Goal: Information Seeking & Learning: Learn about a topic

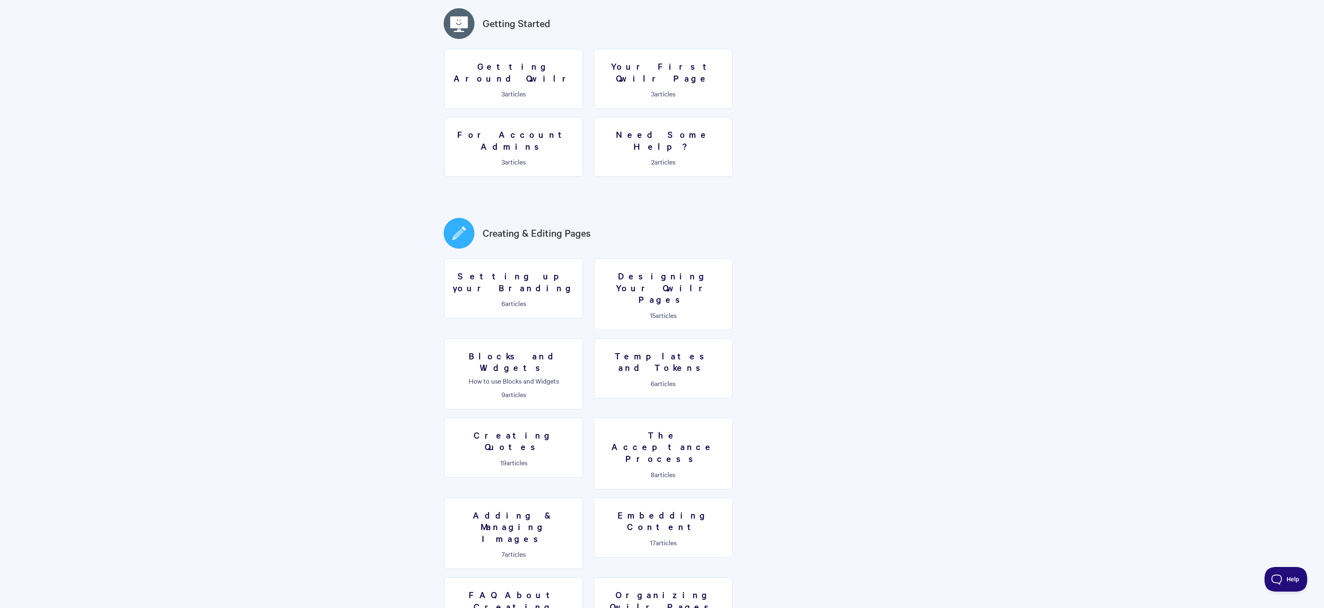
scroll to position [236, 0]
click at [599, 347] on h3 "Templates and Tokens" at bounding box center [663, 358] width 128 height 23
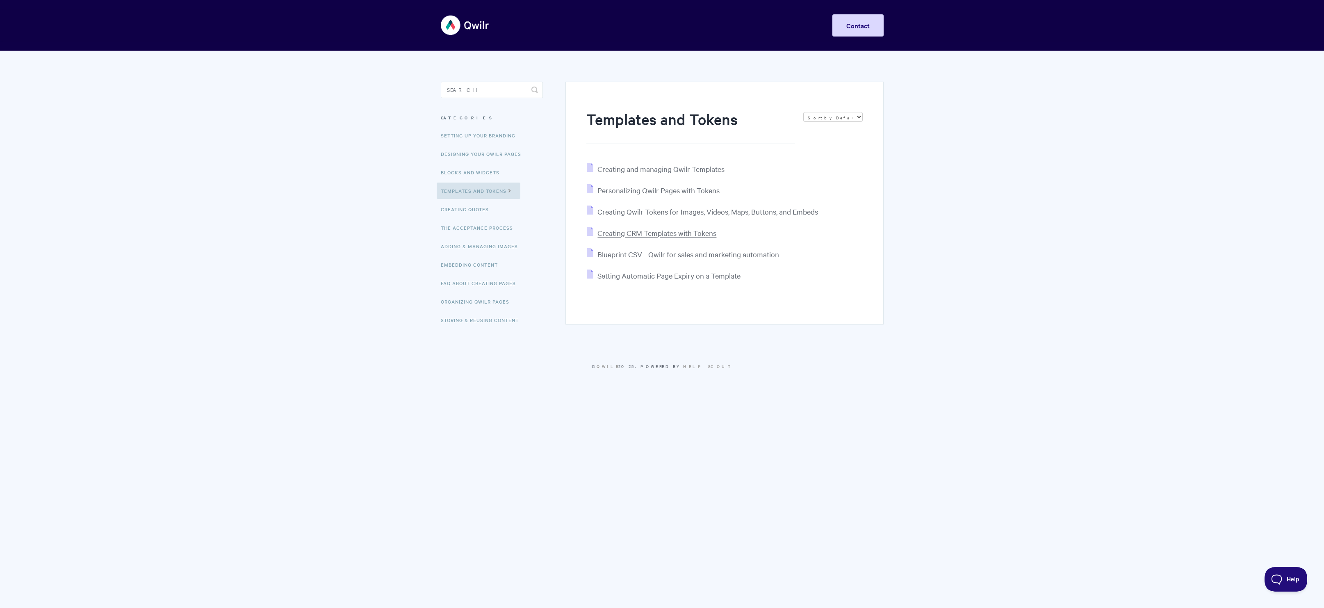
click at [699, 232] on span "Creating CRM Templates with Tokens" at bounding box center [657, 232] width 119 height 9
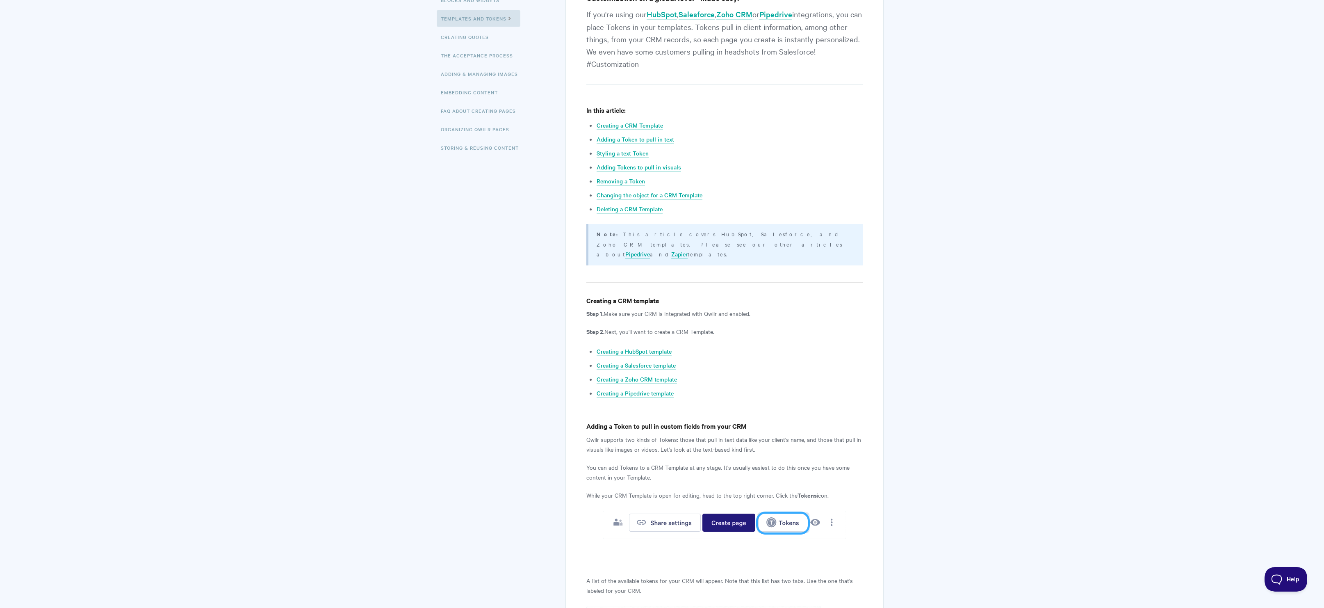
scroll to position [180, 0]
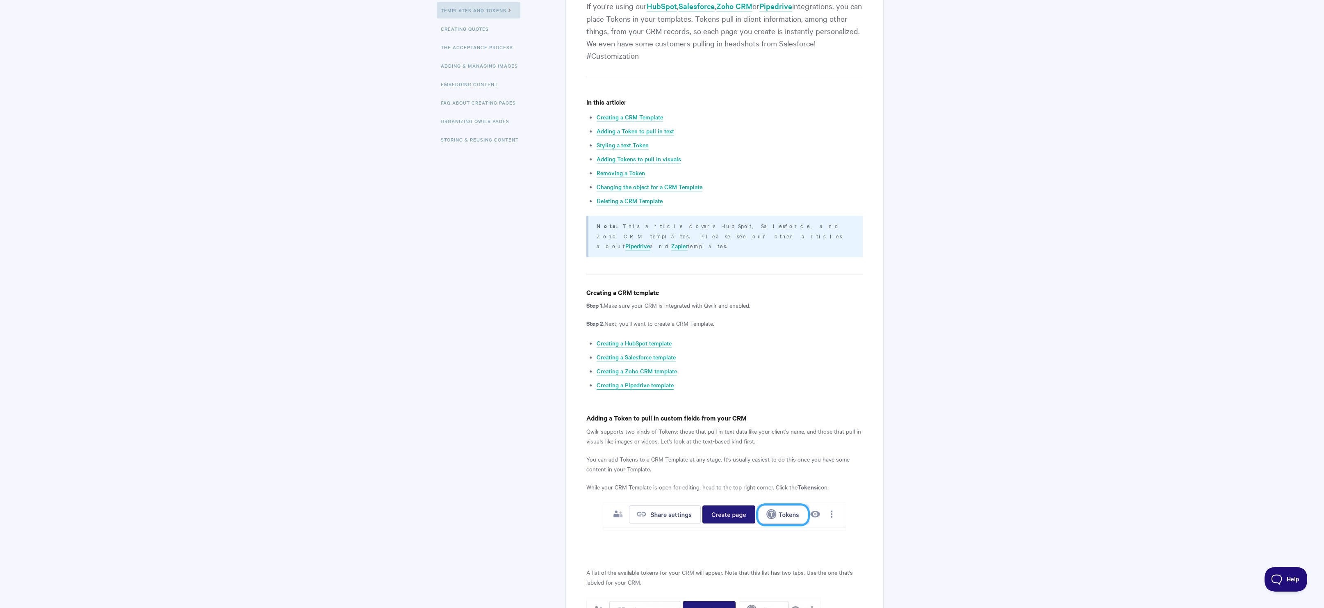
click at [664, 381] on link "Creating a Pipedrive template" at bounding box center [635, 385] width 77 height 9
click at [620, 143] on link "Styling a text Token" at bounding box center [623, 145] width 52 height 9
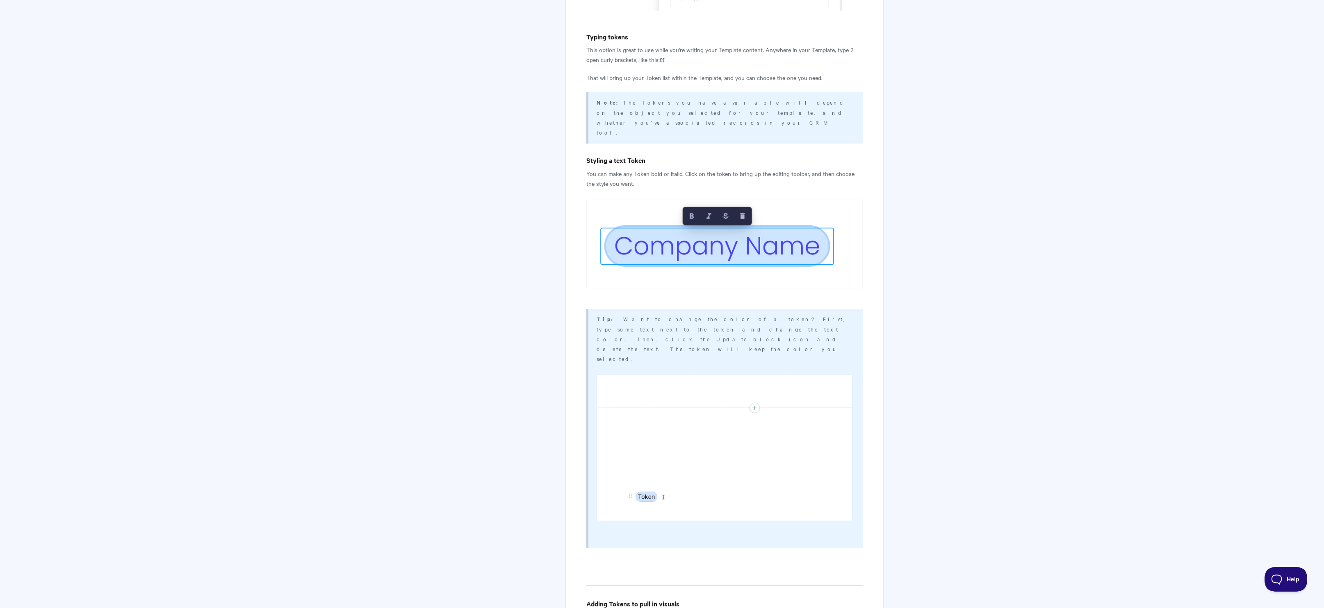
scroll to position [1763, 0]
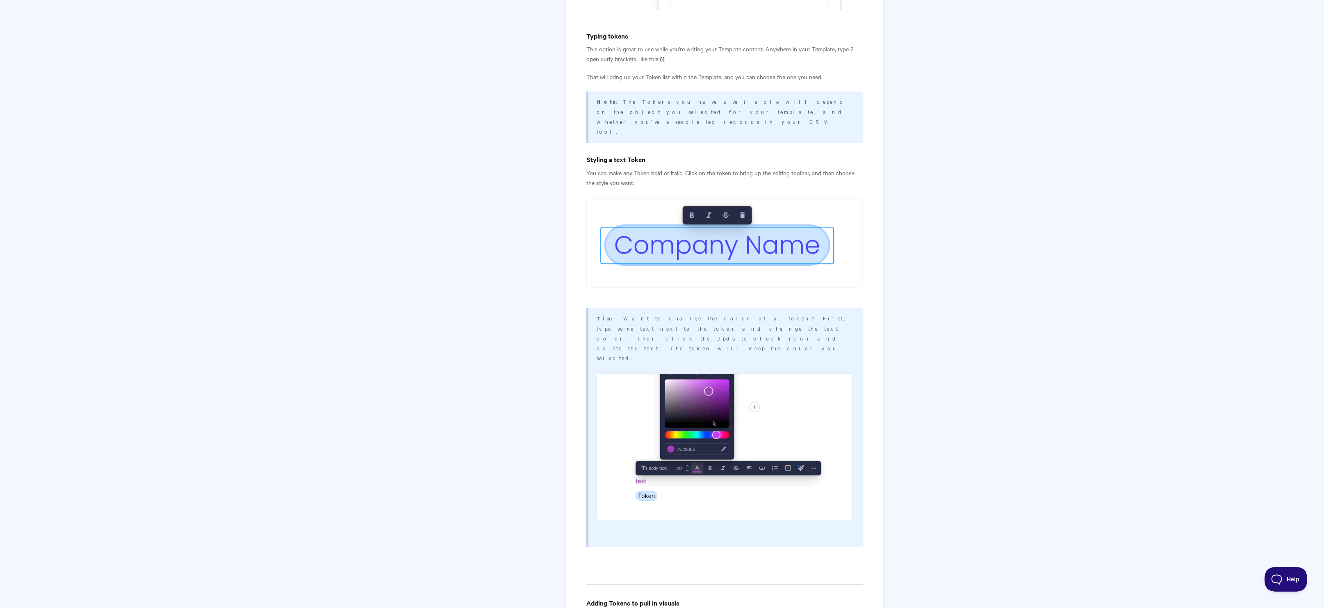
click at [984, 212] on body "Toggle Navigation Home Getting Started Creating & Editing Pages Sharing & Analy…" at bounding box center [662, 134] width 1324 height 3795
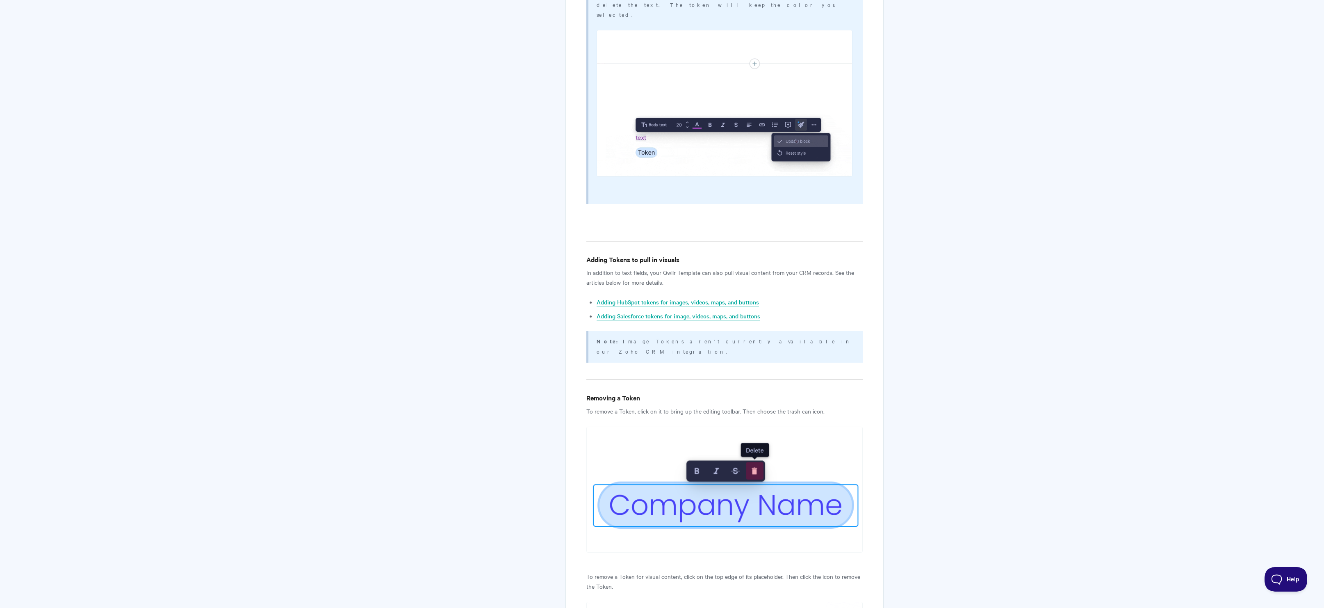
scroll to position [2121, 0]
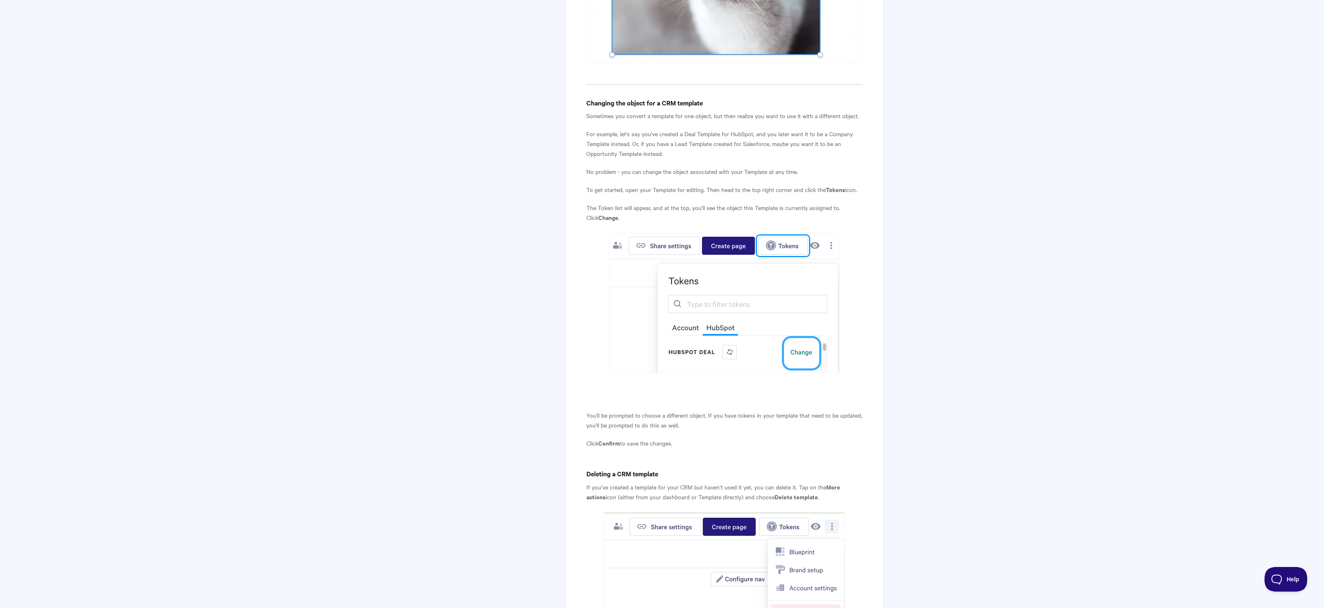
scroll to position [2839, 0]
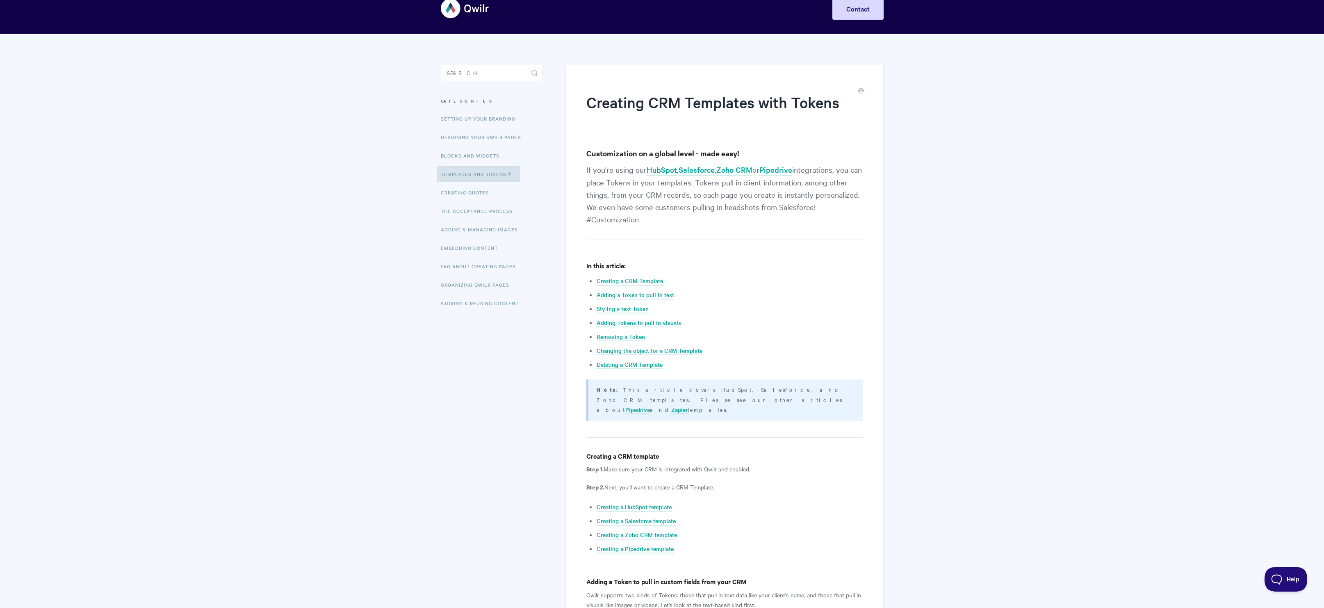
scroll to position [0, 0]
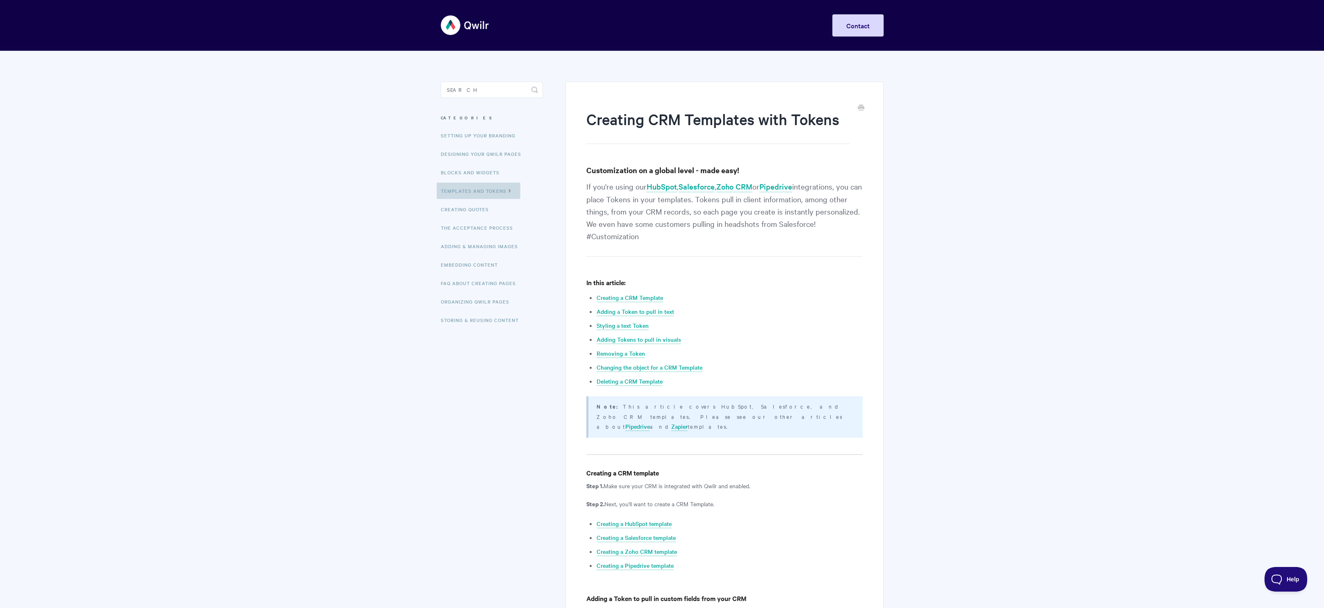
click at [475, 189] on link "Templates and Tokens" at bounding box center [479, 191] width 84 height 16
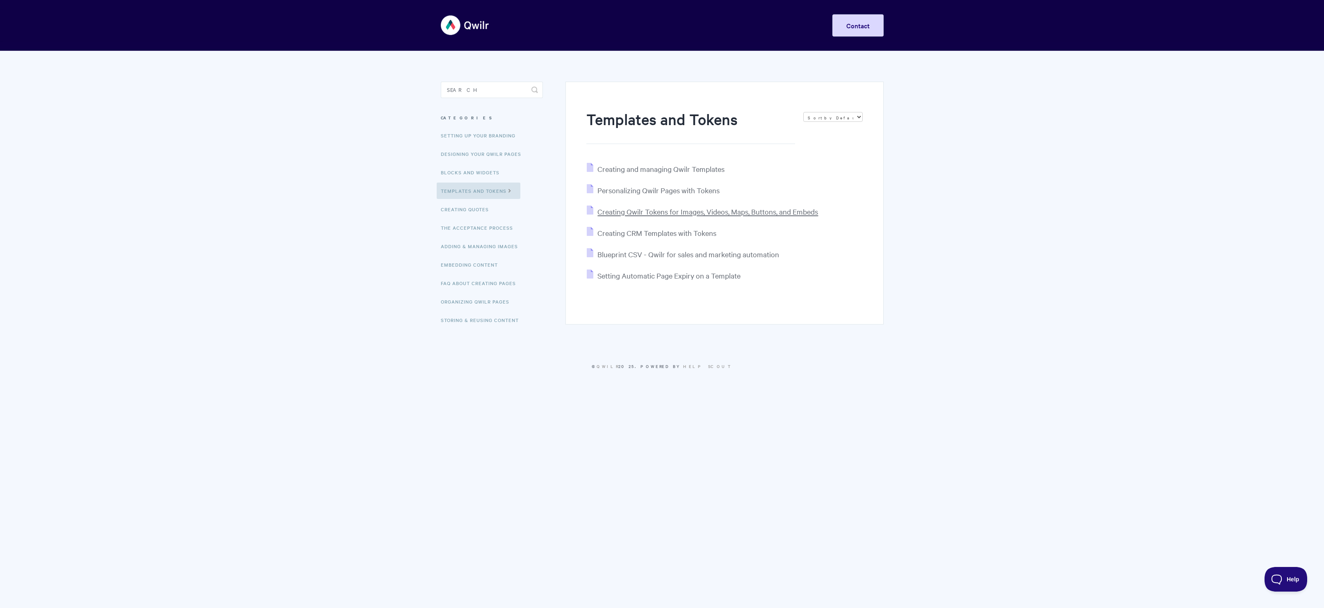
click at [800, 210] on span "Creating Qwilr Tokens for Images, Videos, Maps, Buttons, and Embeds" at bounding box center [708, 211] width 221 height 9
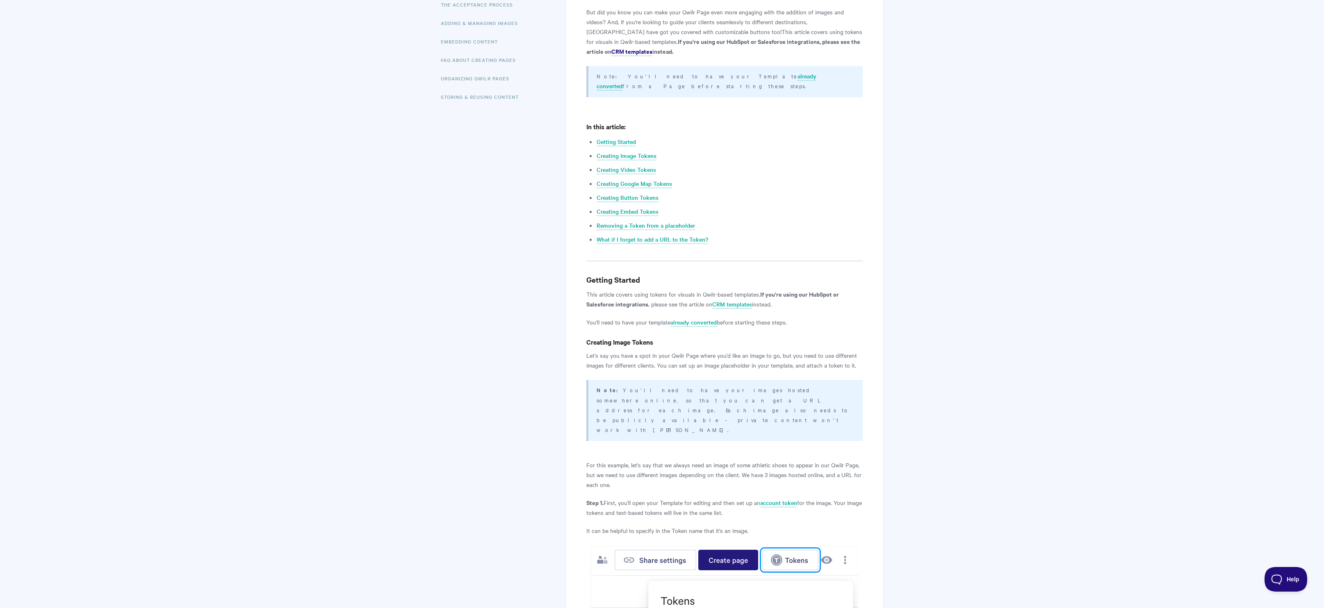
scroll to position [227, 0]
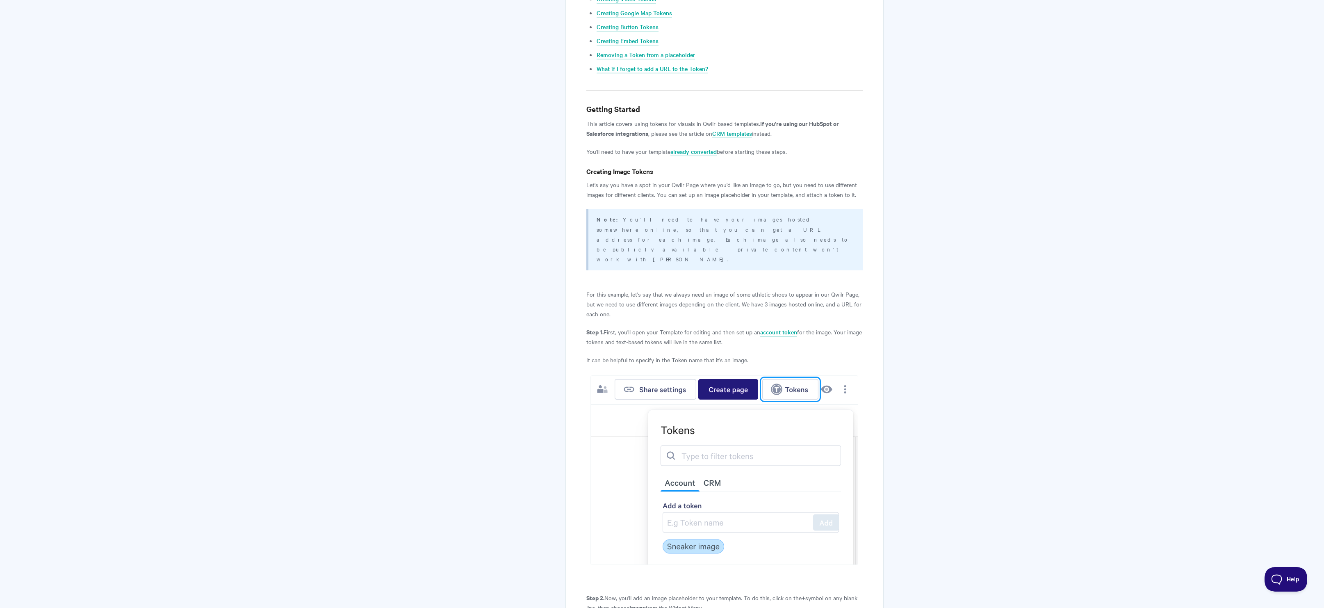
scroll to position [397, 0]
click at [785, 325] on link "account token" at bounding box center [778, 329] width 37 height 9
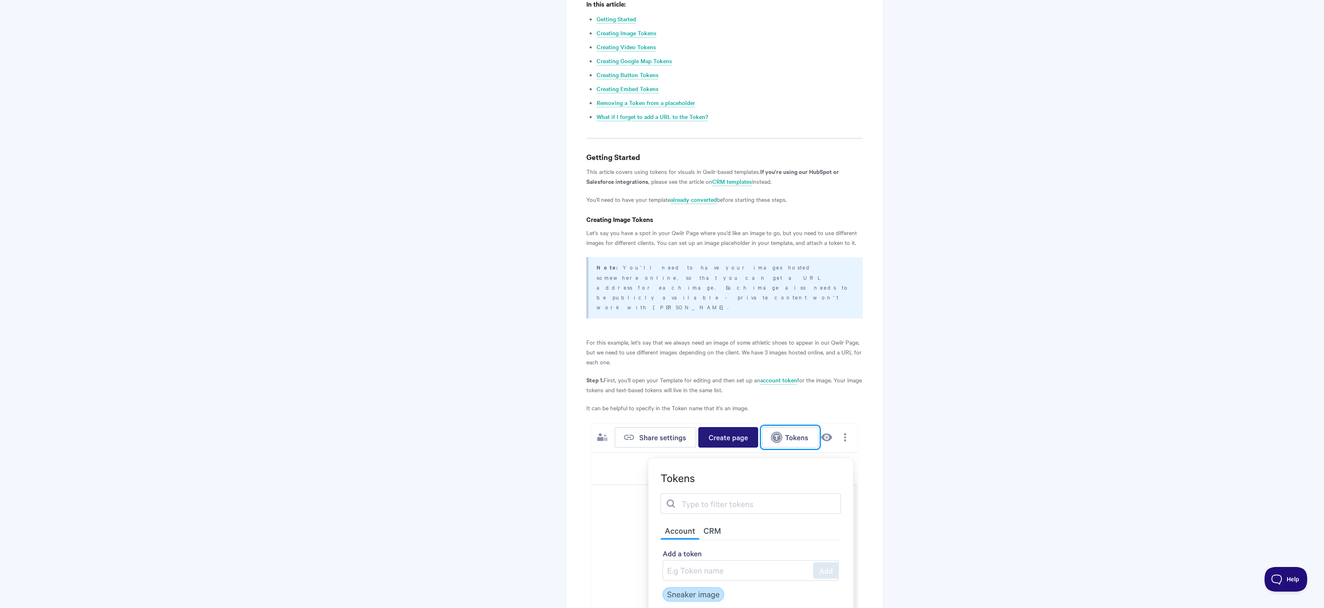
scroll to position [345, 0]
click at [636, 71] on link "Creating Button Tokens" at bounding box center [628, 75] width 62 height 9
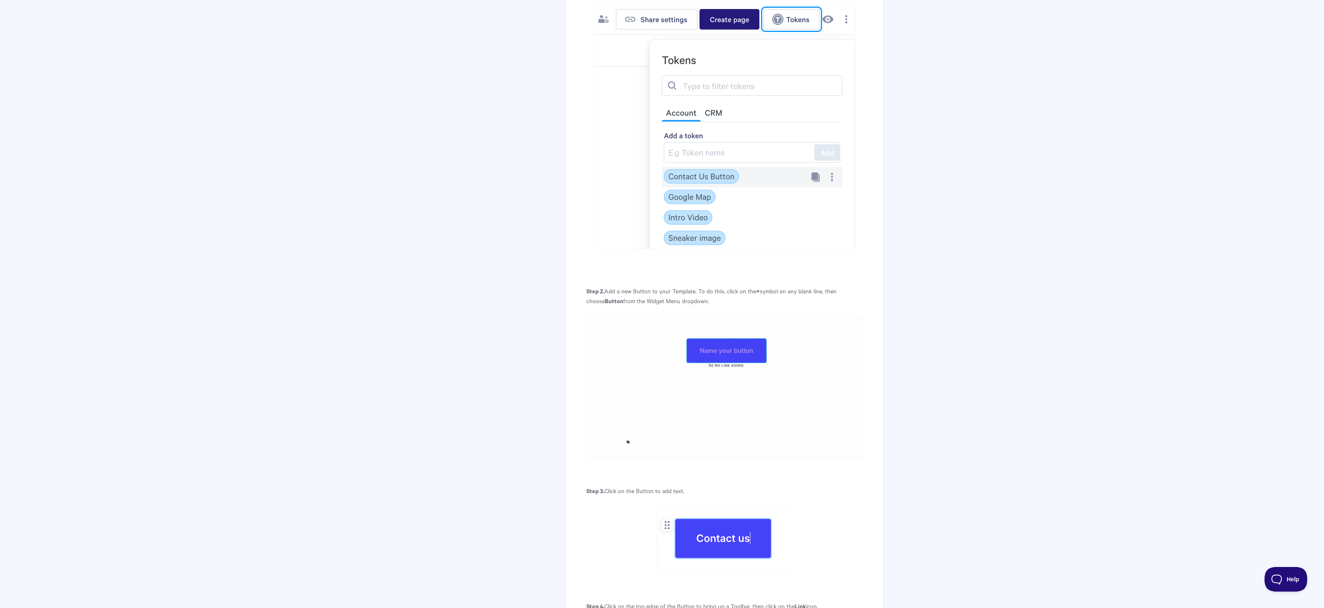
scroll to position [4261, 0]
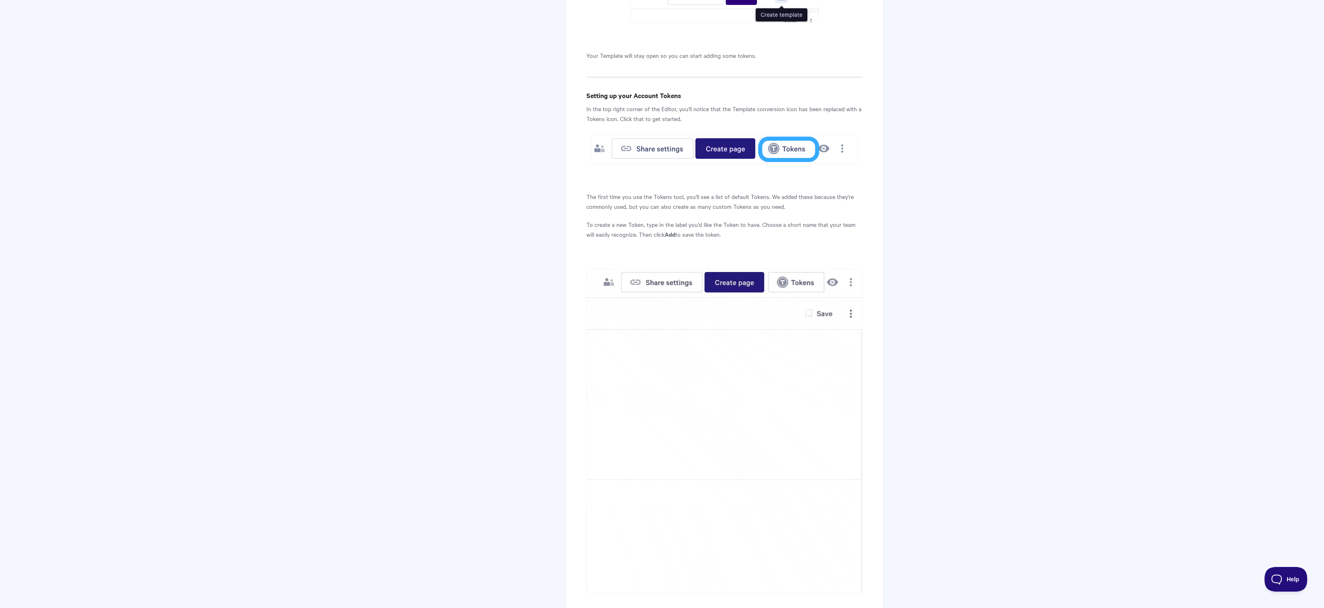
scroll to position [686, 0]
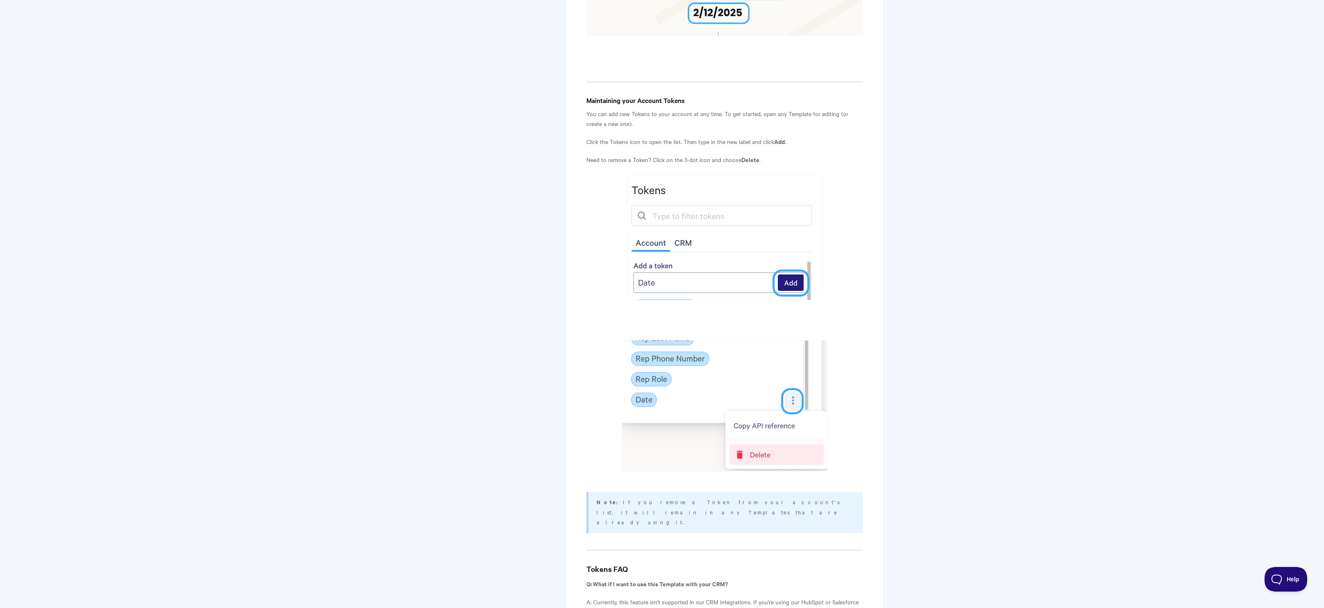
scroll to position [3558, 0]
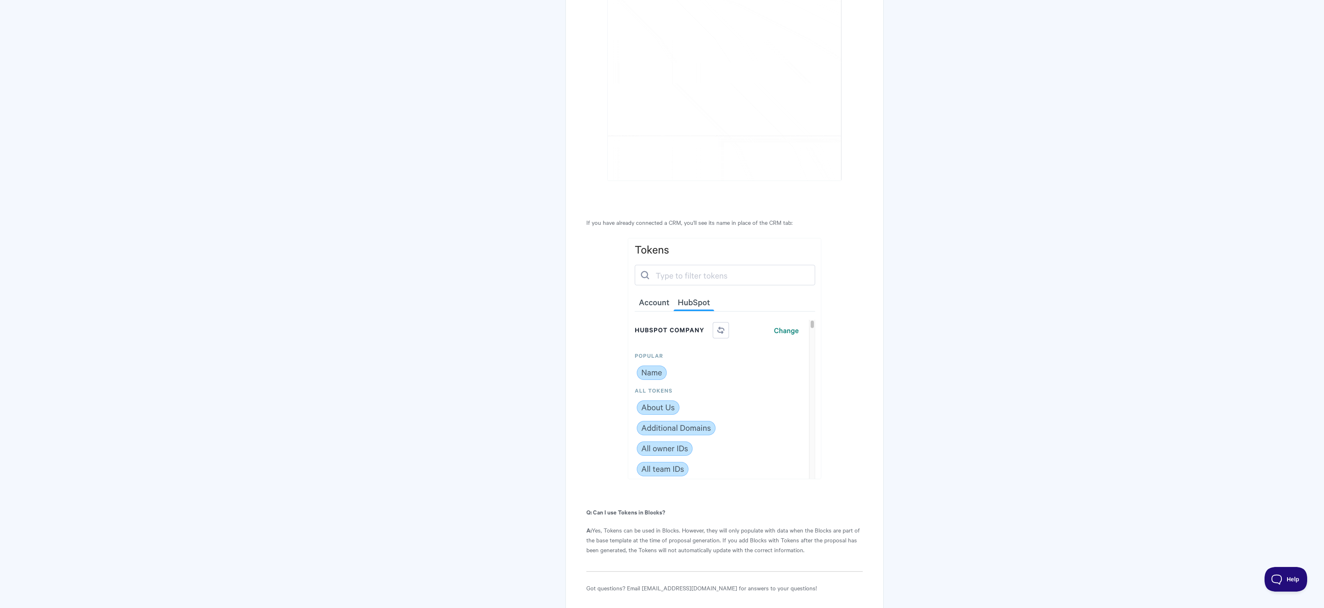
scroll to position [4350, 0]
